Goal: Information Seeking & Learning: Learn about a topic

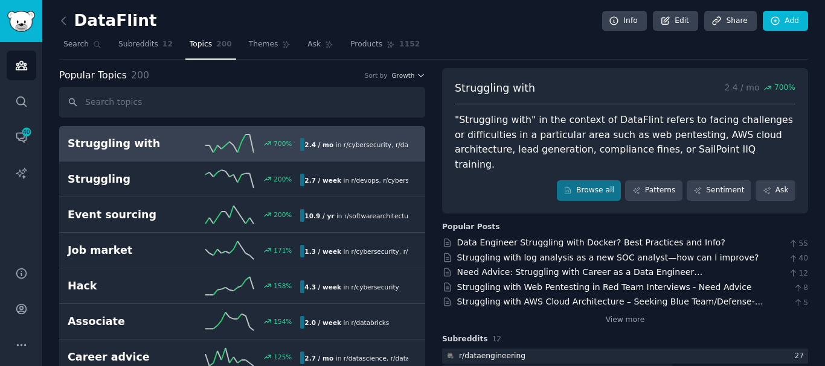
scroll to position [60, 0]
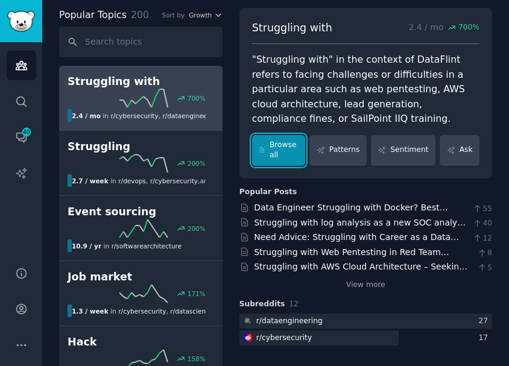
click at [286, 145] on link "Browse all" at bounding box center [279, 150] width 54 height 31
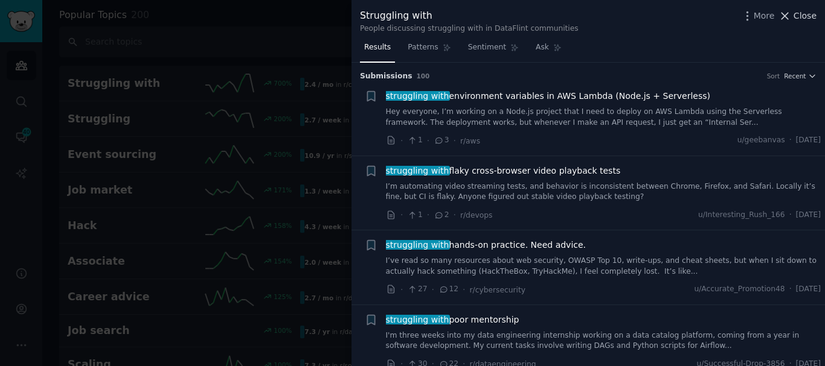
click at [801, 19] on span "Close" at bounding box center [804, 16] width 23 height 13
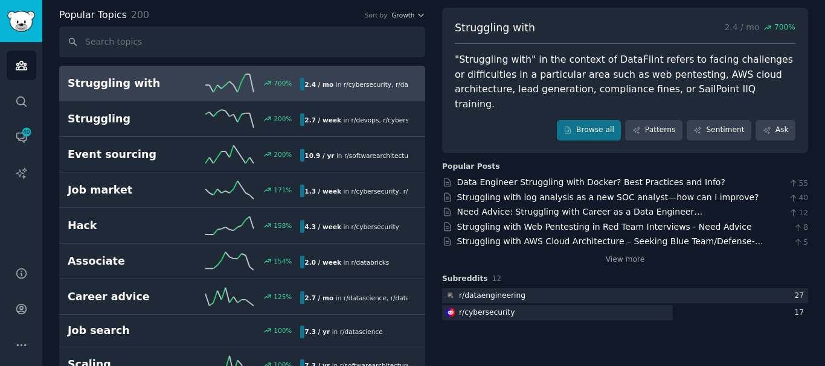
click at [13, 67] on link "Audiences" at bounding box center [22, 66] width 30 height 30
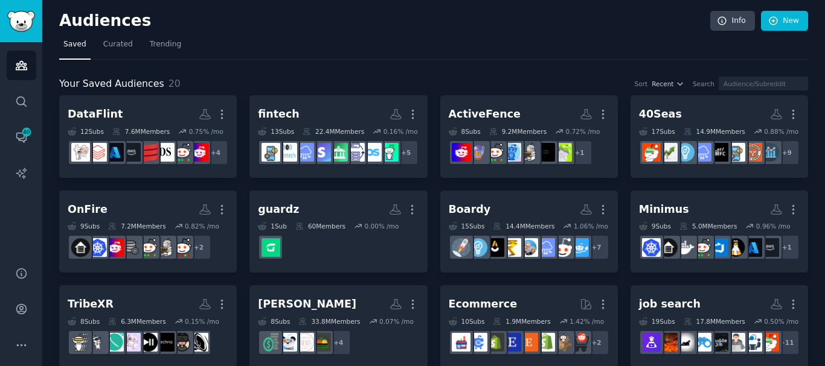
scroll to position [60, 0]
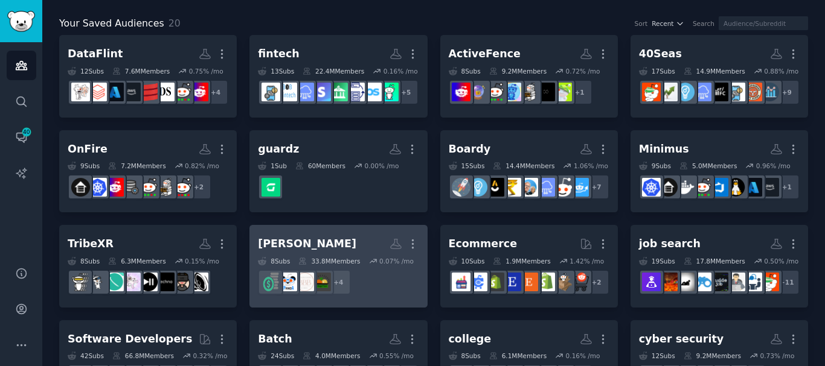
click at [324, 255] on h2 "[PERSON_NAME]" at bounding box center [338, 244] width 161 height 21
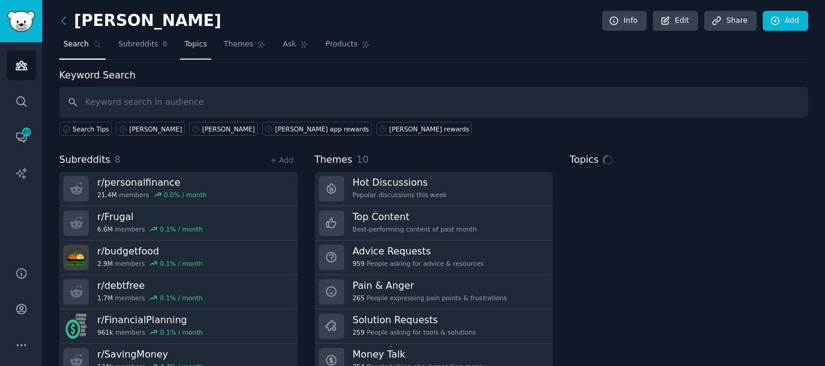
click at [184, 48] on span "Topics" at bounding box center [195, 44] width 22 height 11
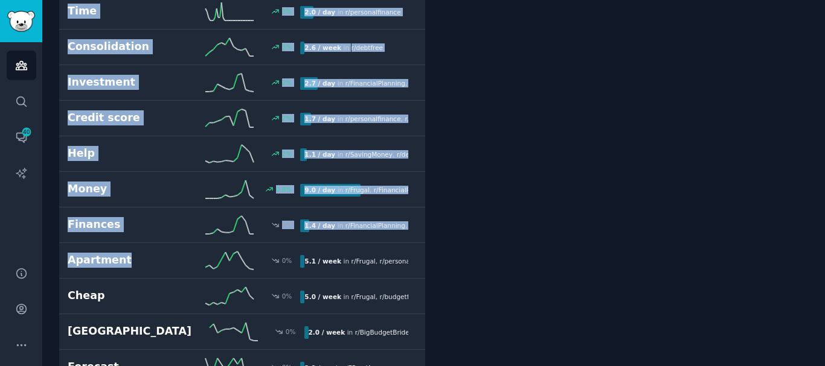
scroll to position [4406, 0]
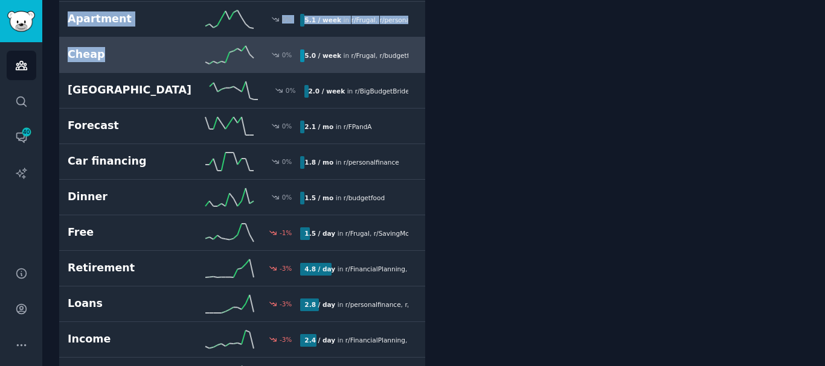
drag, startPoint x: 59, startPoint y: 126, endPoint x: 161, endPoint y: 50, distance: 127.4
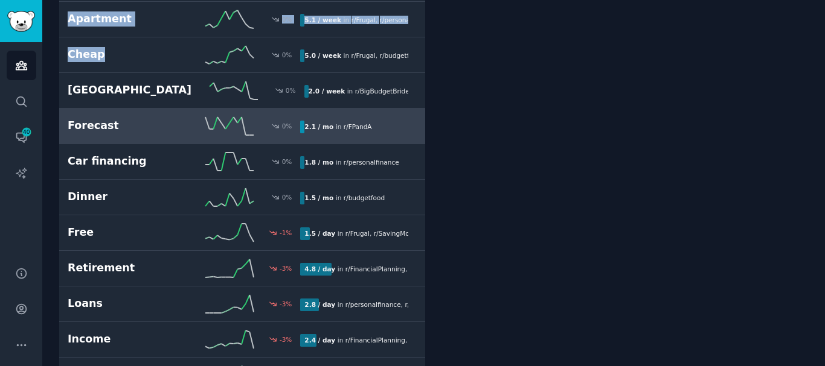
copy div "Promo 700 % 2.4 / mo in r/ SavingMoney Hysa 667 % 1.6 / week in r/ SavingMoney …"
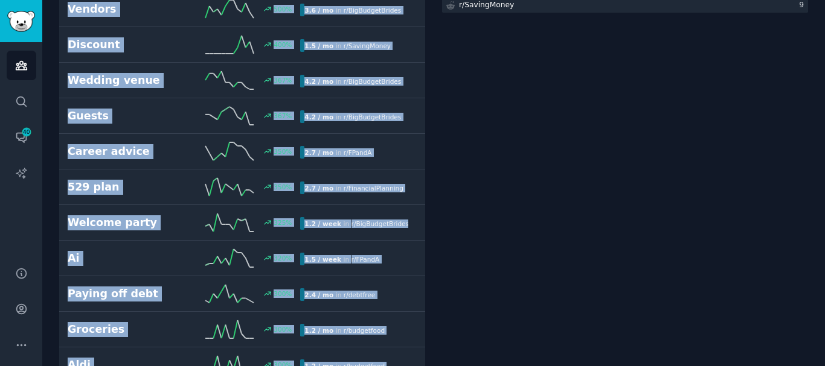
scroll to position [0, 0]
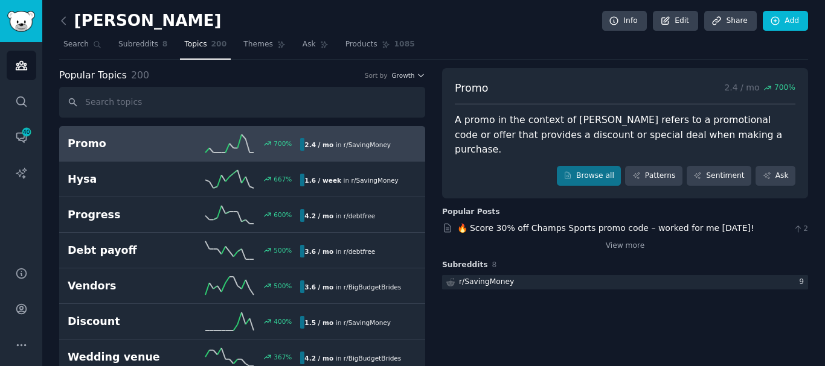
click at [267, 77] on div "Popular Topics 200 Sort by Growth" at bounding box center [242, 75] width 366 height 15
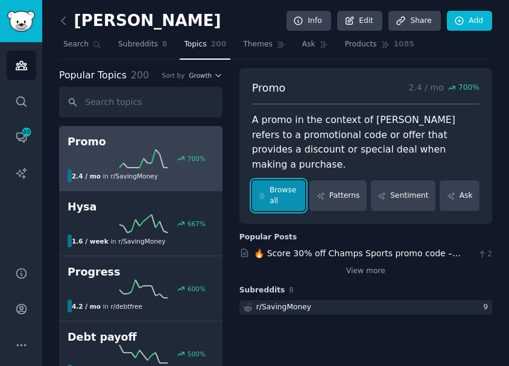
click at [299, 188] on link "Browse all" at bounding box center [279, 195] width 54 height 31
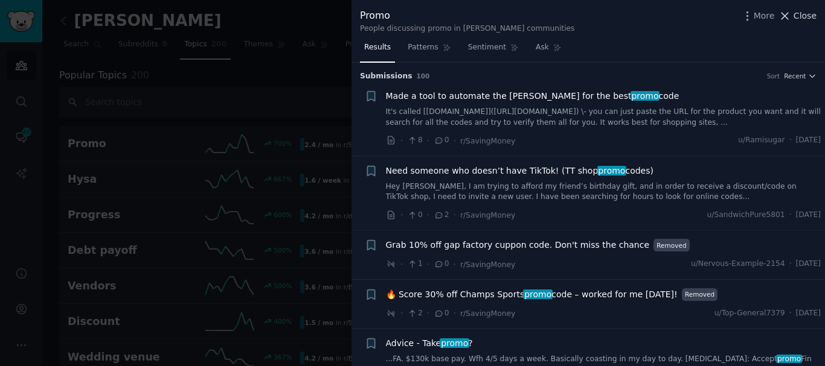
click at [788, 11] on icon at bounding box center [784, 16] width 13 height 13
